Goal: Transaction & Acquisition: Subscribe to service/newsletter

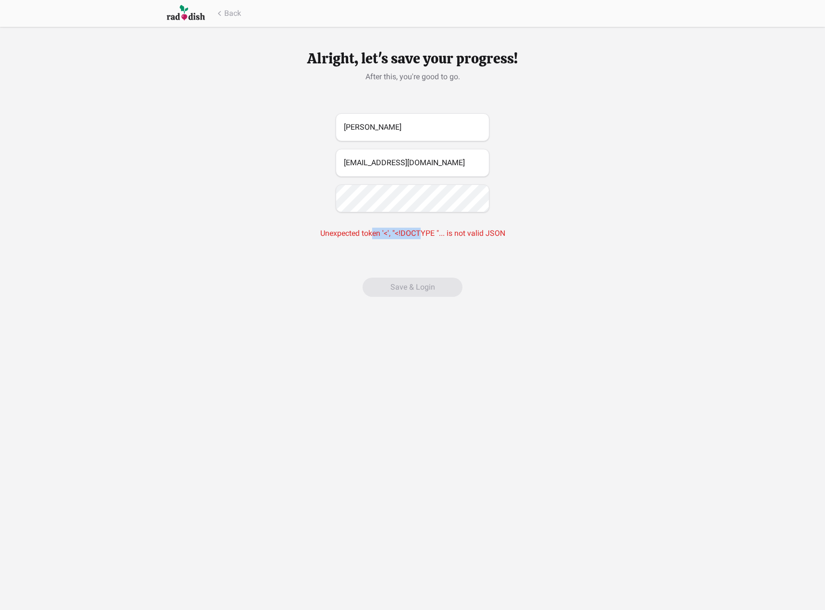
drag, startPoint x: 374, startPoint y: 230, endPoint x: 423, endPoint y: 231, distance: 49.0
click at [423, 231] on div "Unexpected token '<', "<!DOCTYPE "... is not valid JSON" at bounding box center [412, 233] width 185 height 12
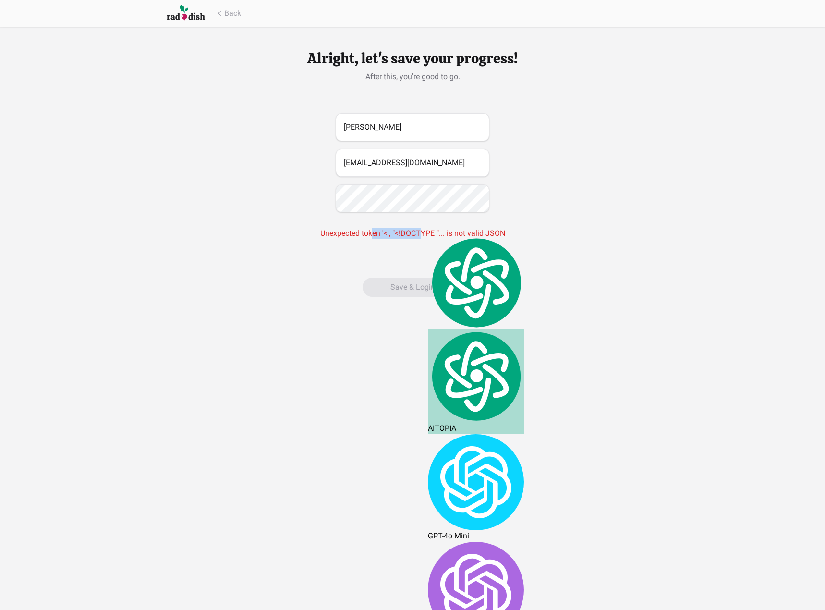
drag, startPoint x: 519, startPoint y: 239, endPoint x: 520, endPoint y: 233, distance: 5.8
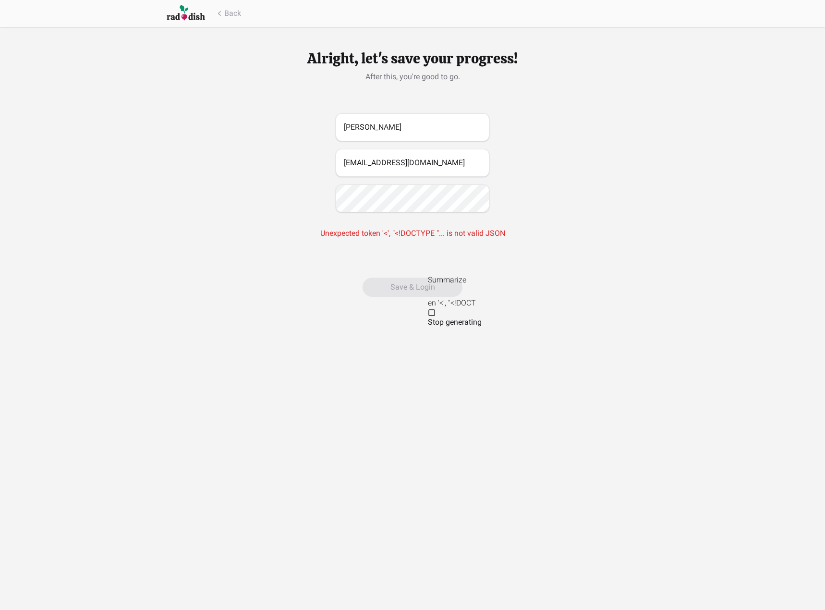
click at [176, 73] on div "Alright, let's save your progress! After this, you're good to go. [PERSON_NAME]…" at bounding box center [412, 160] width 825 height 320
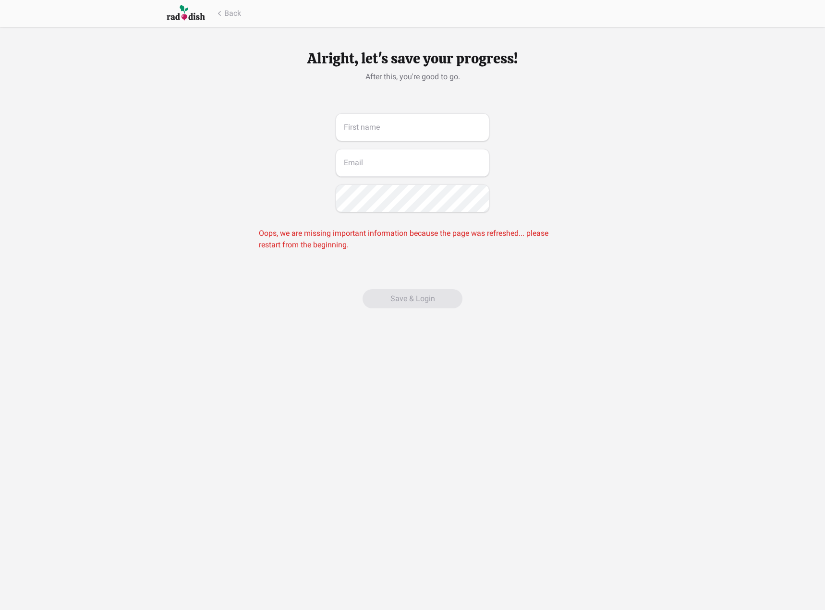
drag, startPoint x: 444, startPoint y: 238, endPoint x: 423, endPoint y: 214, distance: 31.9
click at [444, 238] on div "Oops, we are missing important information because the page was refreshed... pl…" at bounding box center [412, 238] width 307 height 23
click at [407, 127] on input "text" at bounding box center [412, 127] width 154 height 28
type input "[PERSON_NAME]"
type input "Cooperhall03"
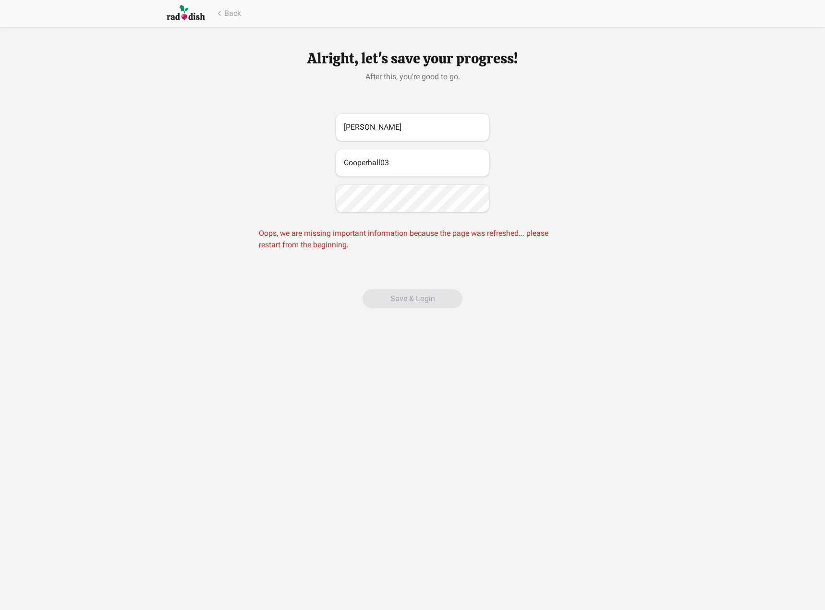
click at [269, 134] on div "Cooper Cooperhall03 Oops, we are missing important information because the page…" at bounding box center [412, 185] width 307 height 145
drag, startPoint x: 266, startPoint y: 133, endPoint x: 232, endPoint y: 97, distance: 49.2
click at [417, 135] on input "text" at bounding box center [412, 127] width 154 height 28
type input "[PERSON_NAME]"
click at [155, 10] on div "Back" at bounding box center [412, 13] width 809 height 27
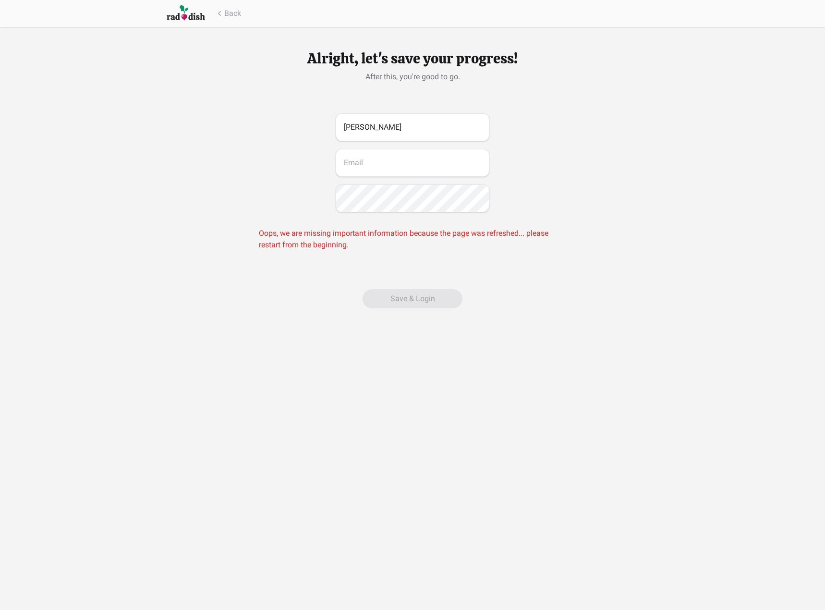
click at [186, 16] on img at bounding box center [186, 13] width 38 height 18
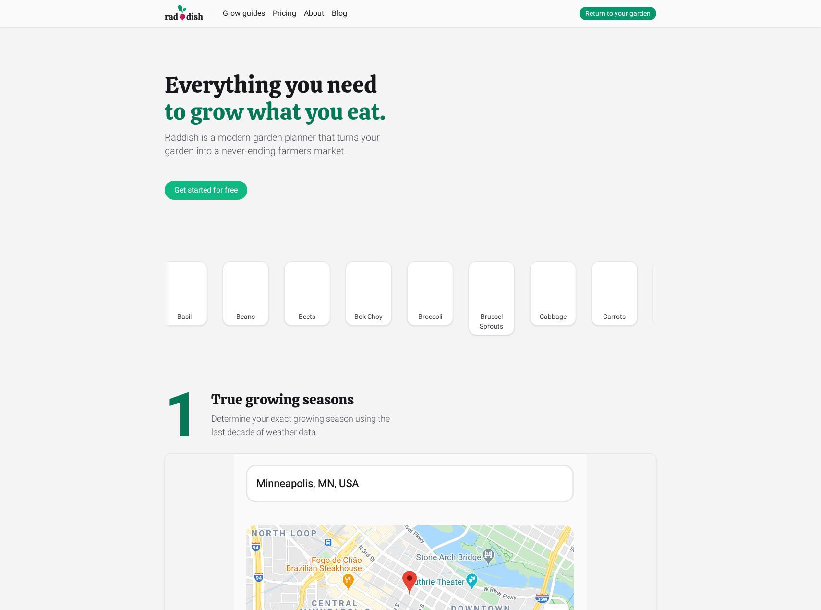
drag, startPoint x: 108, startPoint y: 442, endPoint x: 118, endPoint y: 462, distance: 22.1
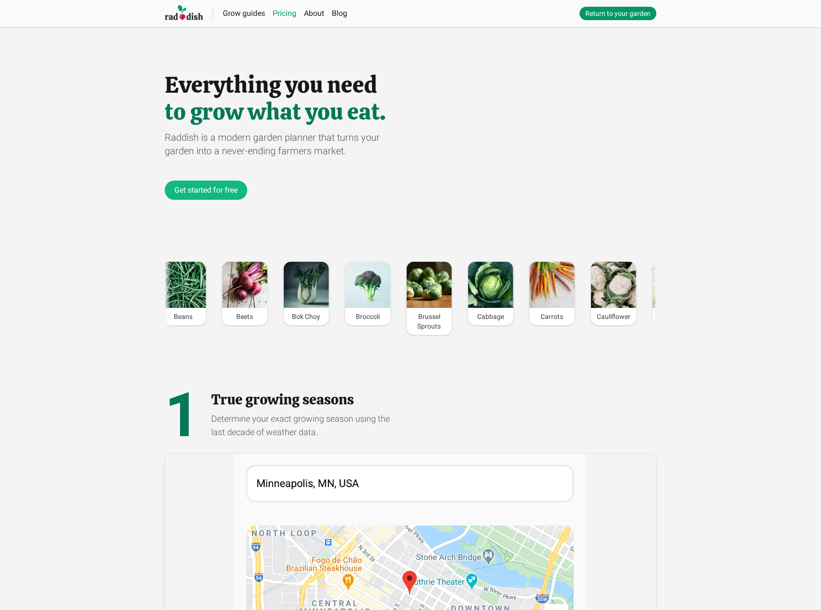
click at [278, 15] on link "Pricing" at bounding box center [285, 13] width 24 height 9
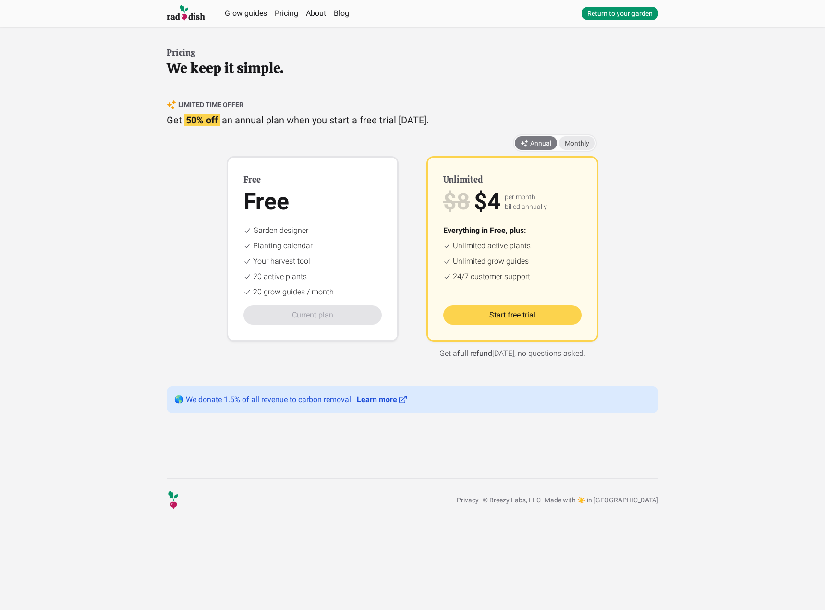
click at [578, 145] on span "Monthly" at bounding box center [576, 143] width 24 height 8
click at [551, 142] on span "Annual" at bounding box center [535, 143] width 31 height 10
click at [585, 143] on span "Monthly" at bounding box center [576, 143] width 24 height 8
click at [541, 145] on span "Annual" at bounding box center [535, 143] width 31 height 10
